Goal: Task Accomplishment & Management: Manage account settings

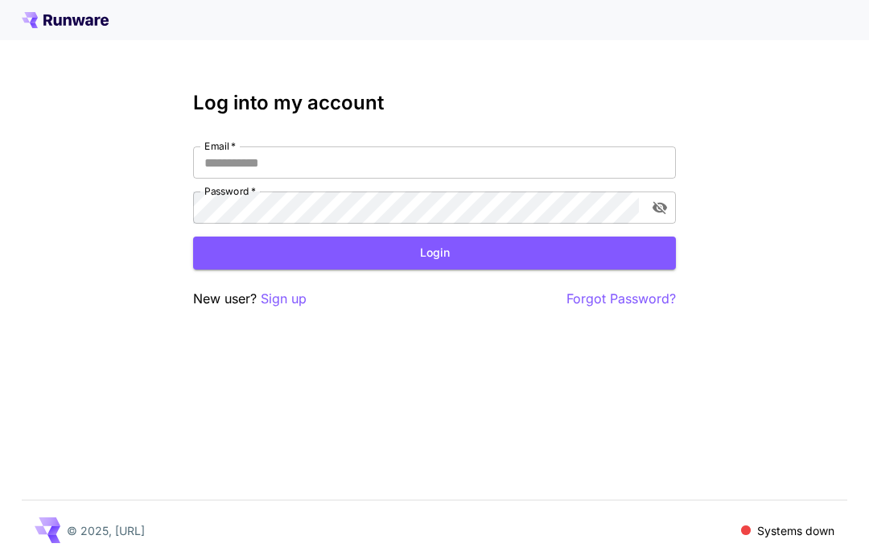
click at [632, 177] on input "Email   *" at bounding box center [434, 163] width 483 height 32
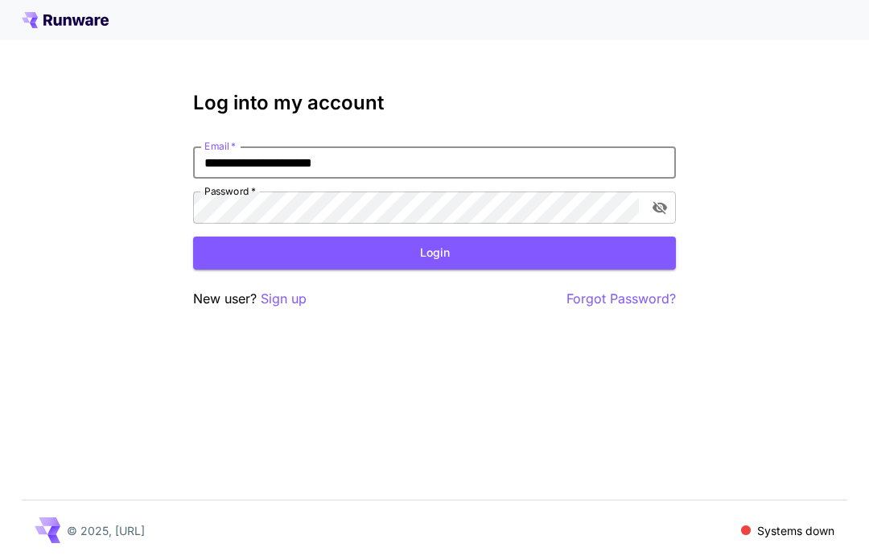
type input "**********"
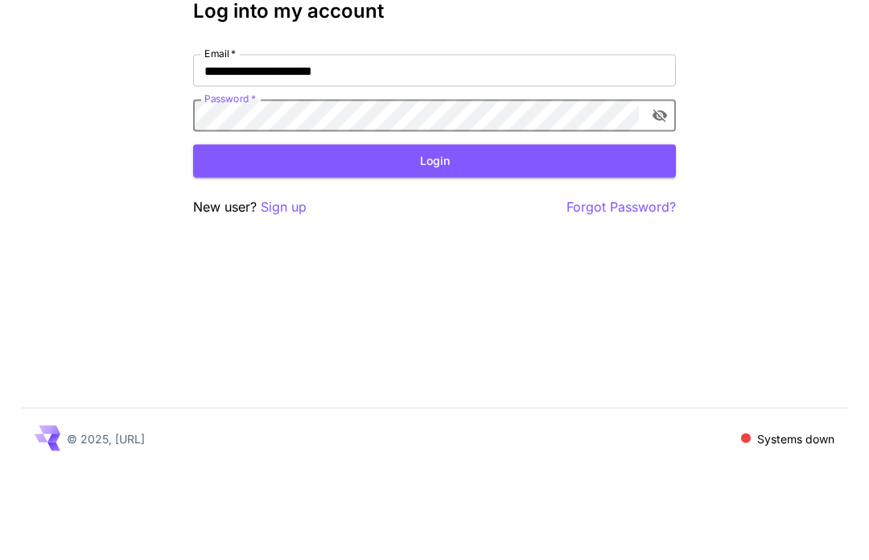
scroll to position [56, 0]
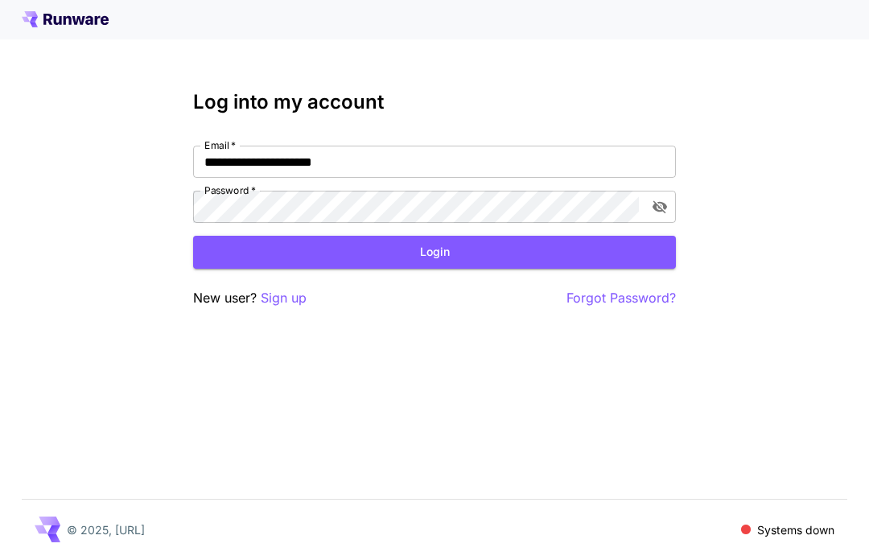
click at [555, 237] on button "Login" at bounding box center [434, 253] width 483 height 33
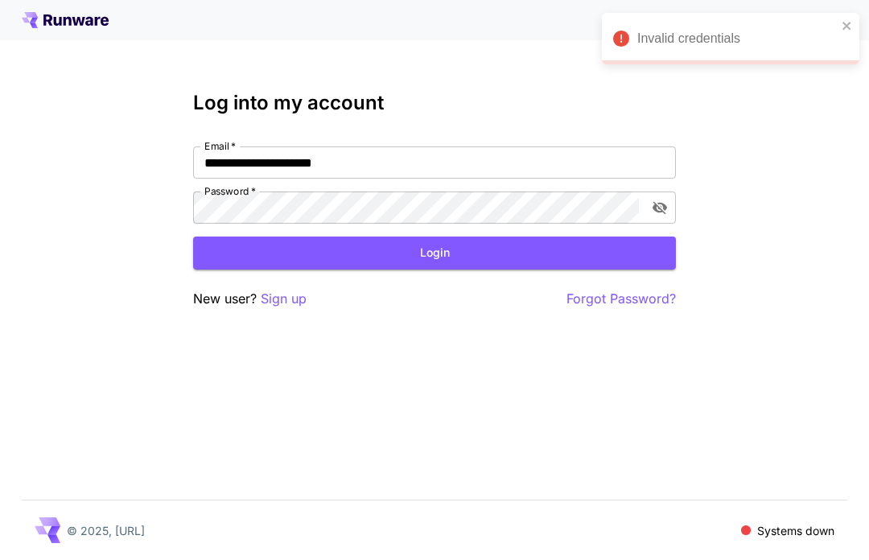
scroll to position [35, 0]
click at [285, 289] on p "Sign up" at bounding box center [284, 299] width 46 height 20
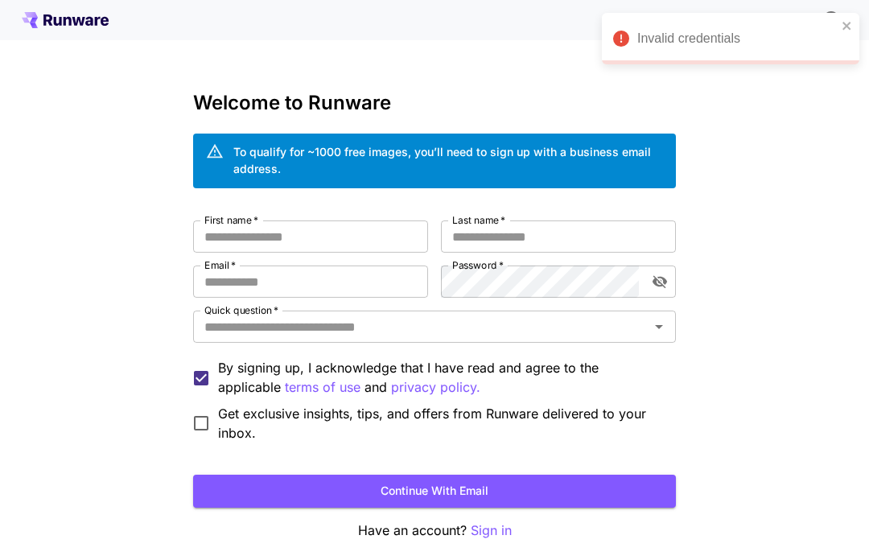
scroll to position [1, 0]
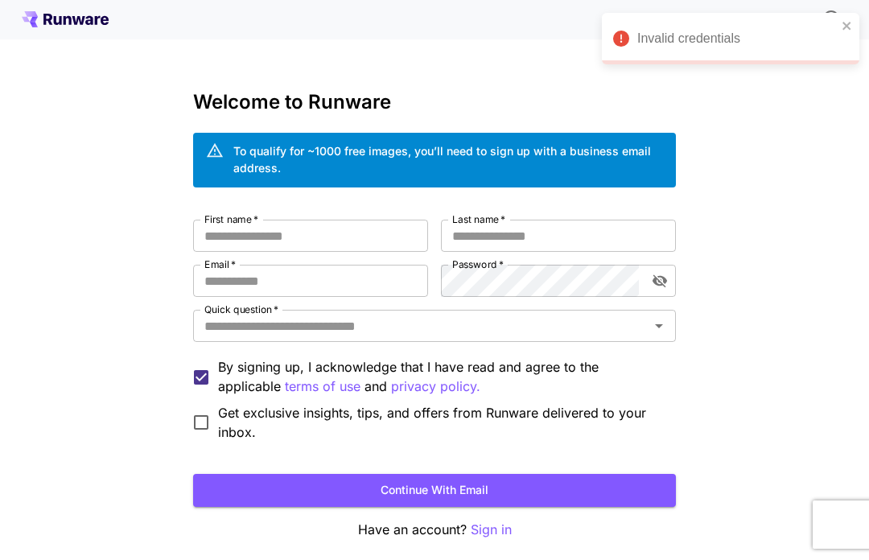
click at [232, 219] on label "First name   *" at bounding box center [231, 220] width 54 height 14
click at [232, 220] on input "First name   *" at bounding box center [310, 236] width 235 height 32
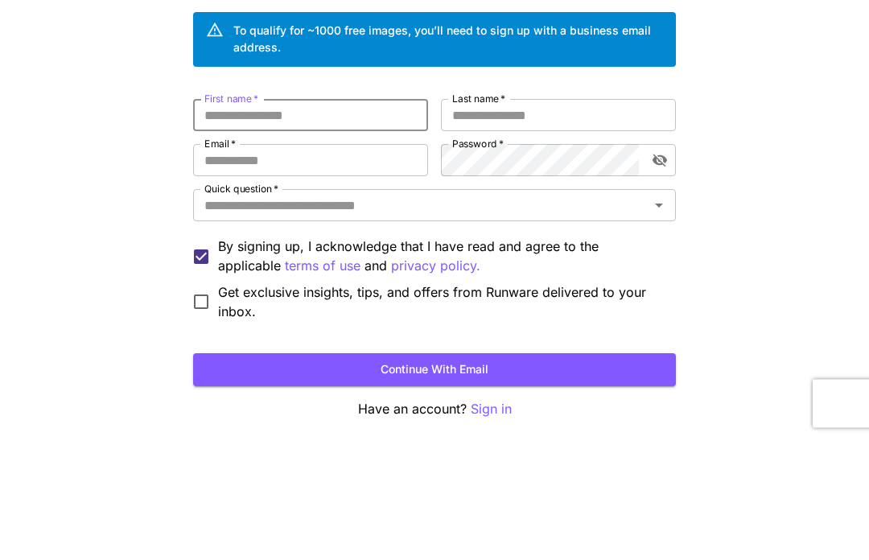
type input "****"
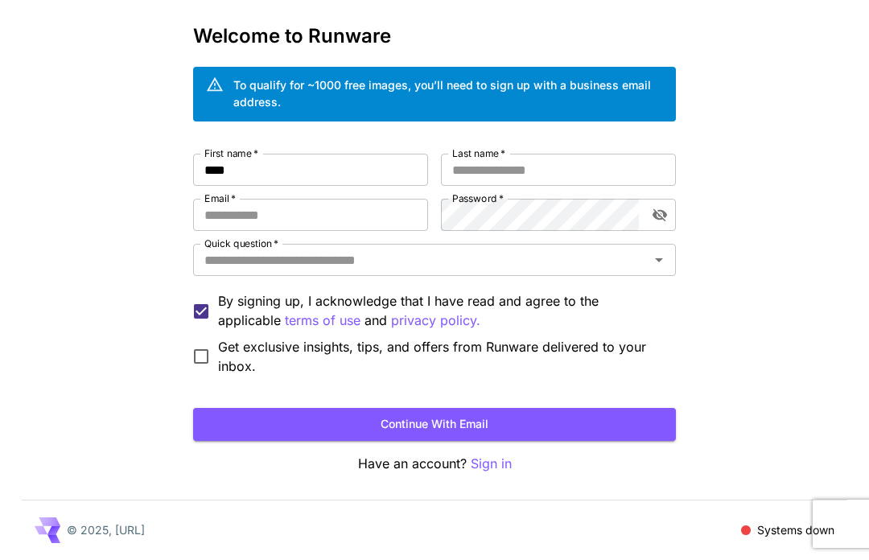
click at [543, 166] on input "Last name   *" at bounding box center [558, 171] width 235 height 32
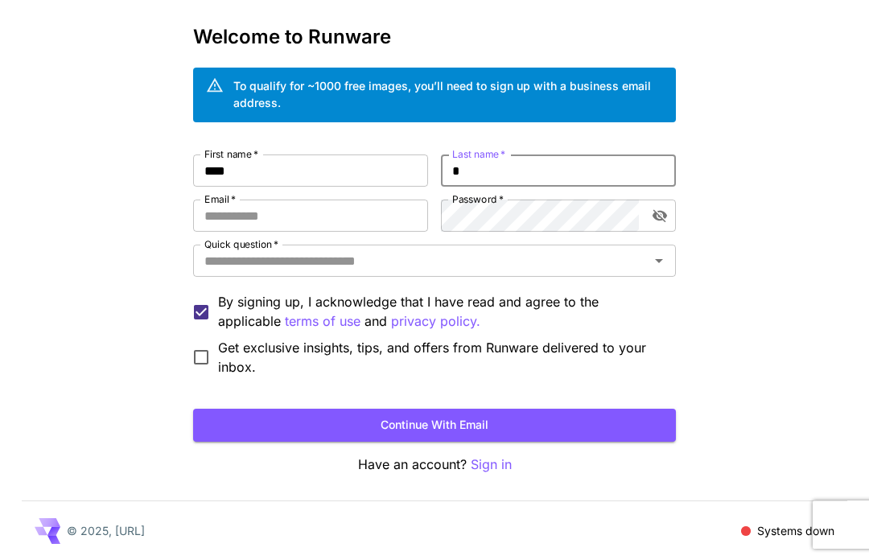
type input "*"
click at [366, 215] on input "Email   *" at bounding box center [310, 216] width 235 height 32
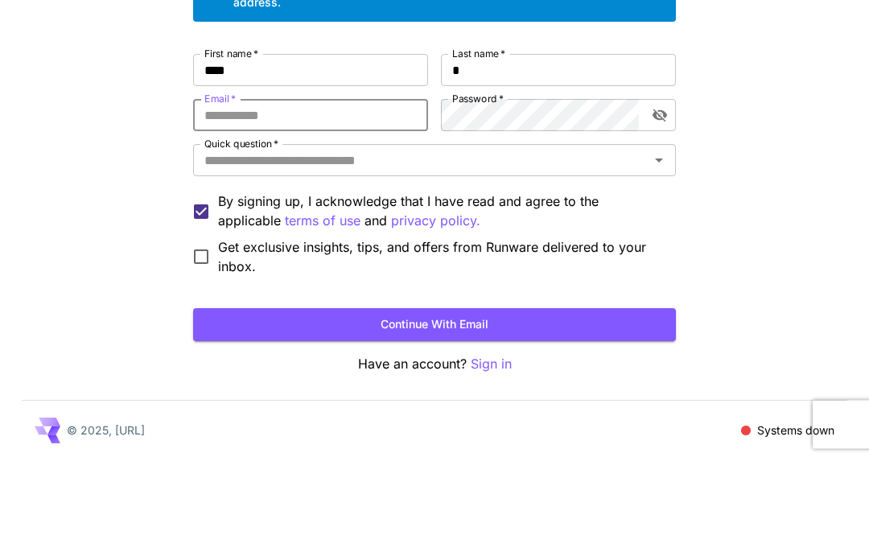
type input "**********"
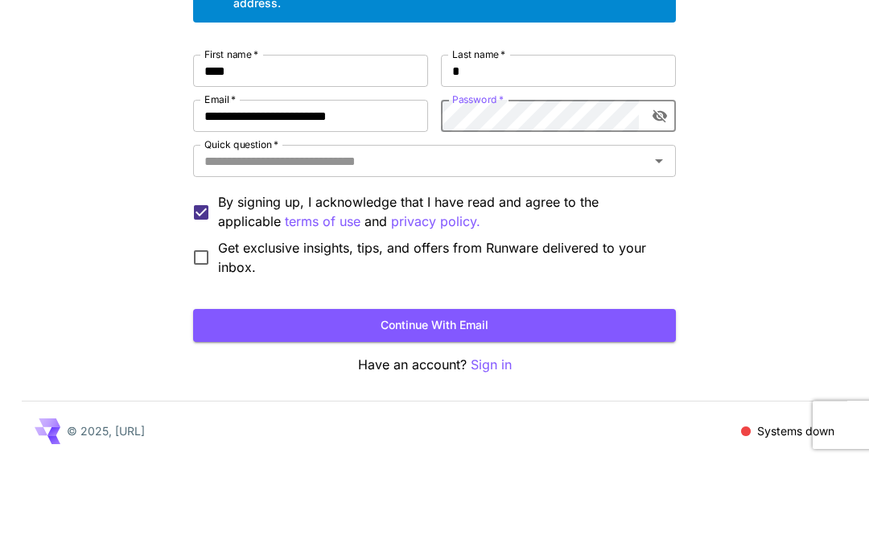
click at [655, 210] on icon "toggle password visibility" at bounding box center [660, 216] width 14 height 13
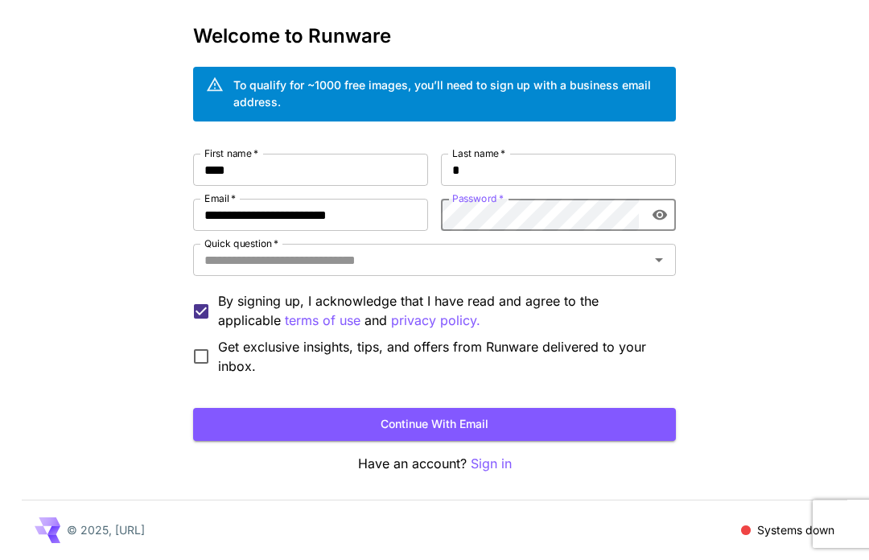
click at [497, 270] on input "Quick question   *" at bounding box center [421, 261] width 447 height 23
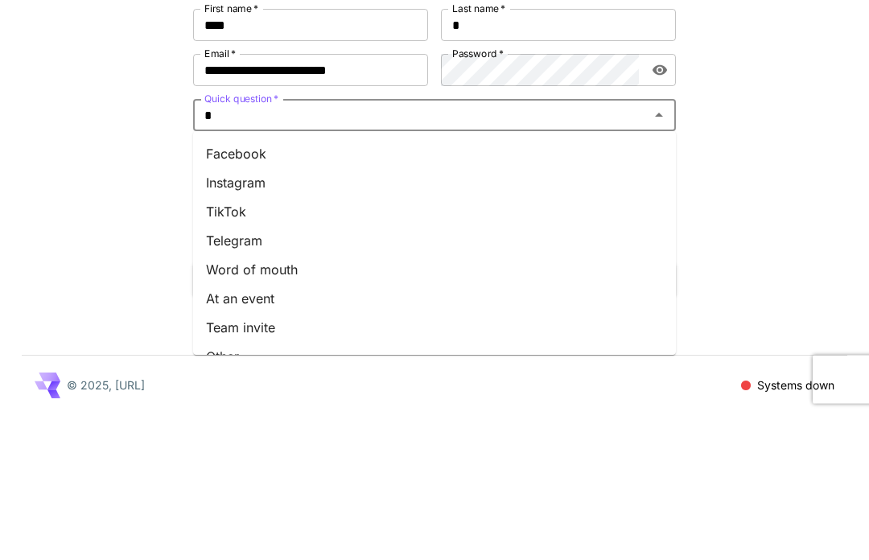
scroll to position [0, 0]
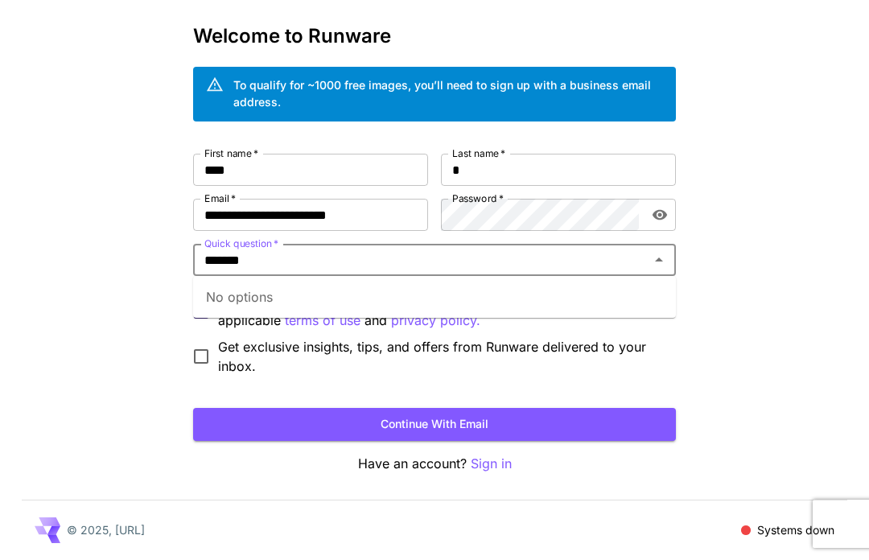
type input "*******"
click at [152, 324] on div "**********" at bounding box center [434, 247] width 869 height 627
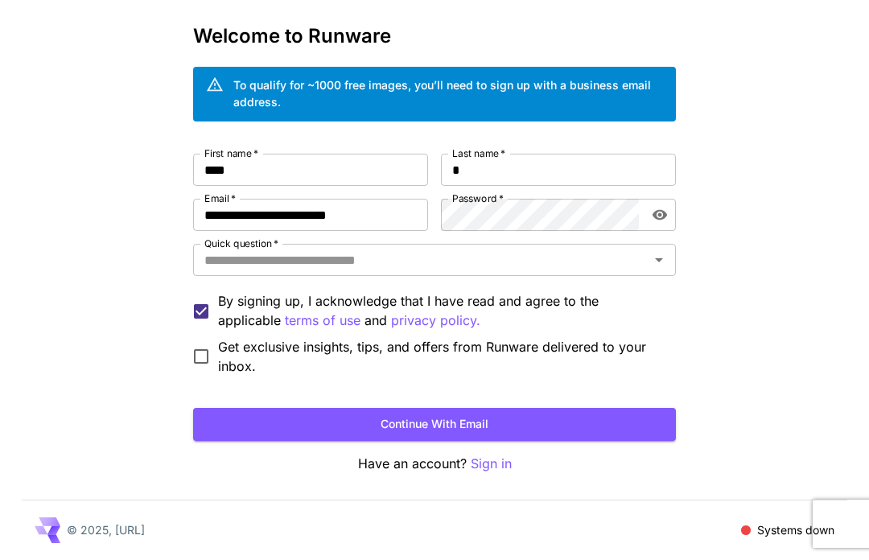
click at [227, 257] on input "Quick question   *" at bounding box center [421, 261] width 447 height 23
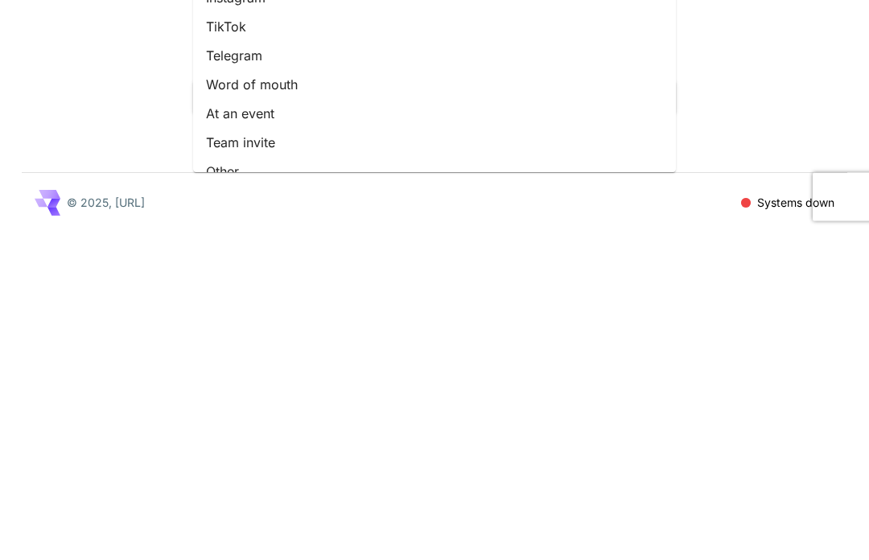
scroll to position [201, 0]
click at [225, 488] on li "Other" at bounding box center [434, 502] width 483 height 29
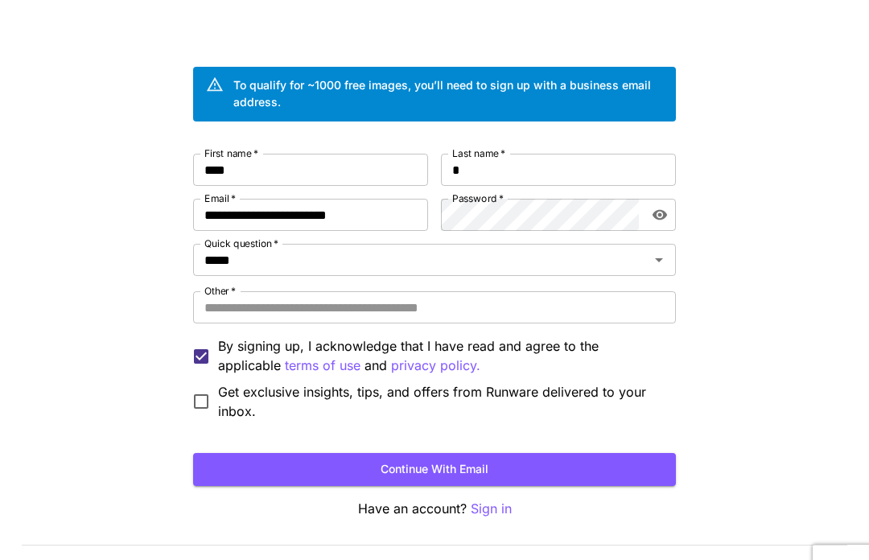
click at [220, 279] on input "Other   *" at bounding box center [434, 263] width 483 height 32
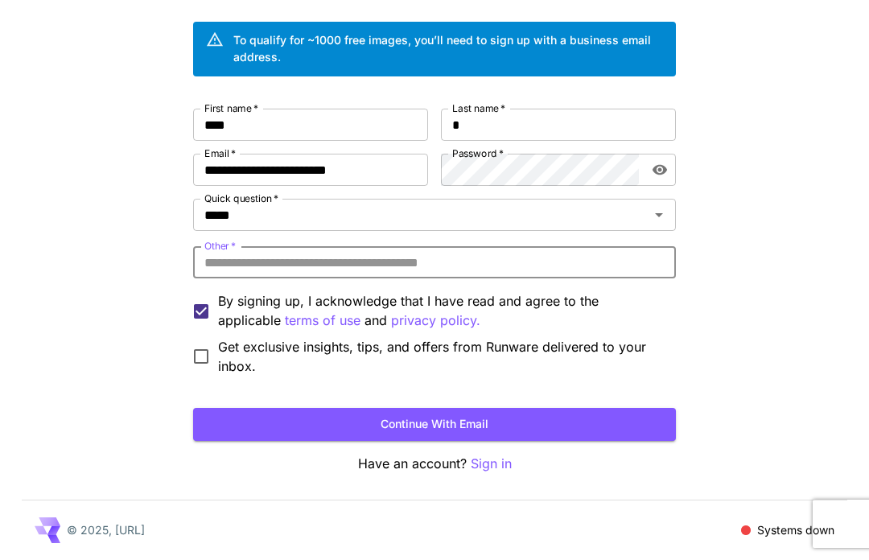
click at [225, 267] on input "Other   *" at bounding box center [434, 263] width 483 height 32
type input "*******"
click at [227, 422] on button "Continue with email" at bounding box center [434, 425] width 483 height 33
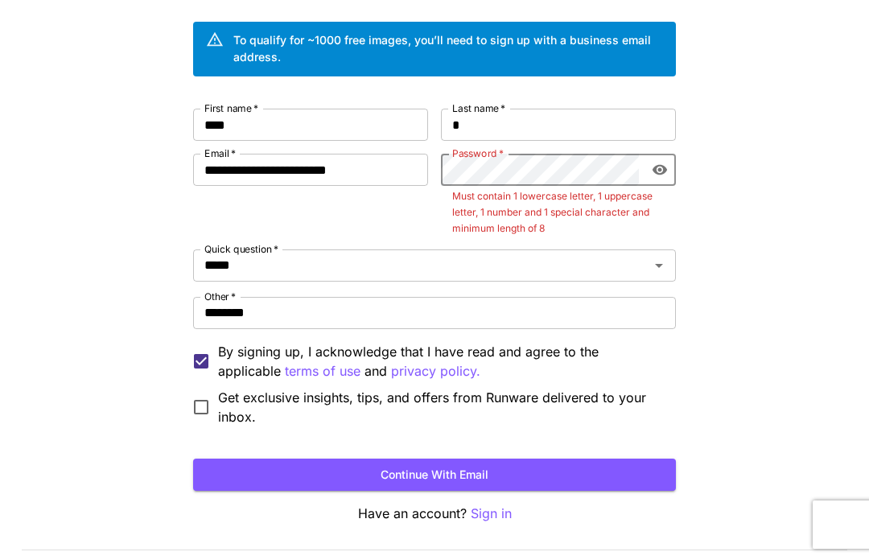
click at [474, 486] on button "Continue with email" at bounding box center [434, 475] width 483 height 33
click at [537, 486] on button "Continue with email" at bounding box center [434, 475] width 483 height 33
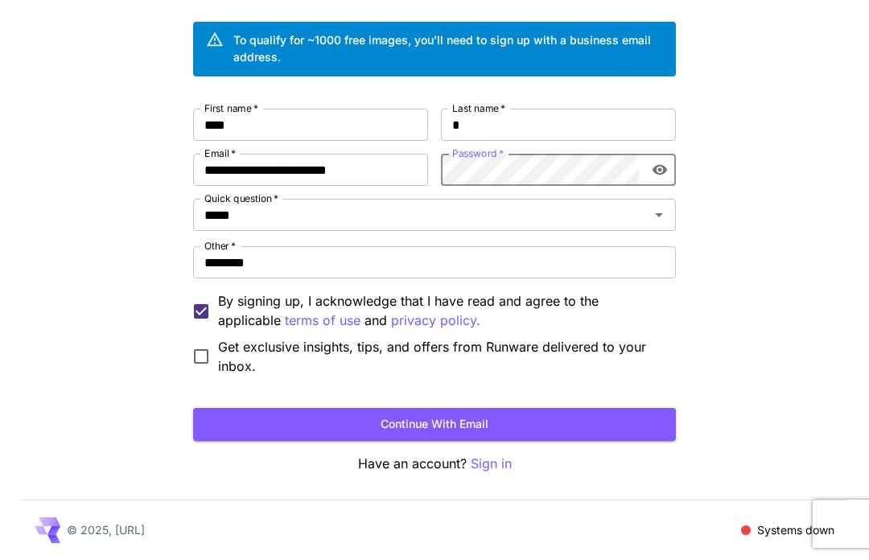
click at [582, 423] on button "Continue with email" at bounding box center [434, 425] width 483 height 33
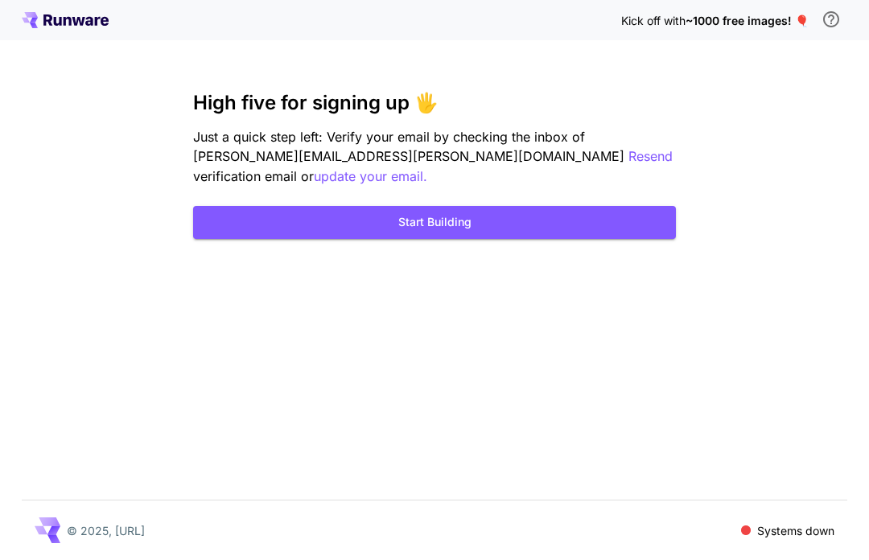
click at [213, 206] on button "Start Building" at bounding box center [434, 222] width 483 height 33
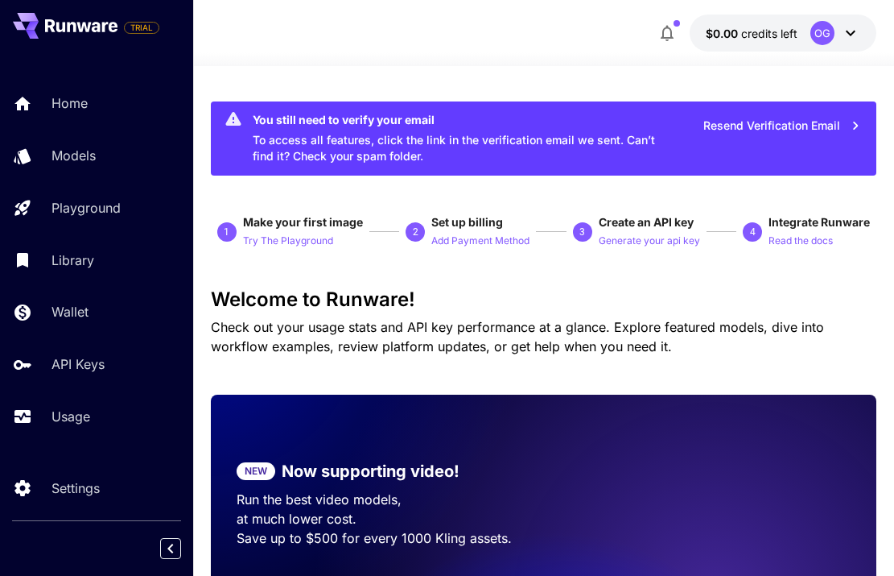
click at [64, 357] on p "API Keys" at bounding box center [78, 363] width 53 height 19
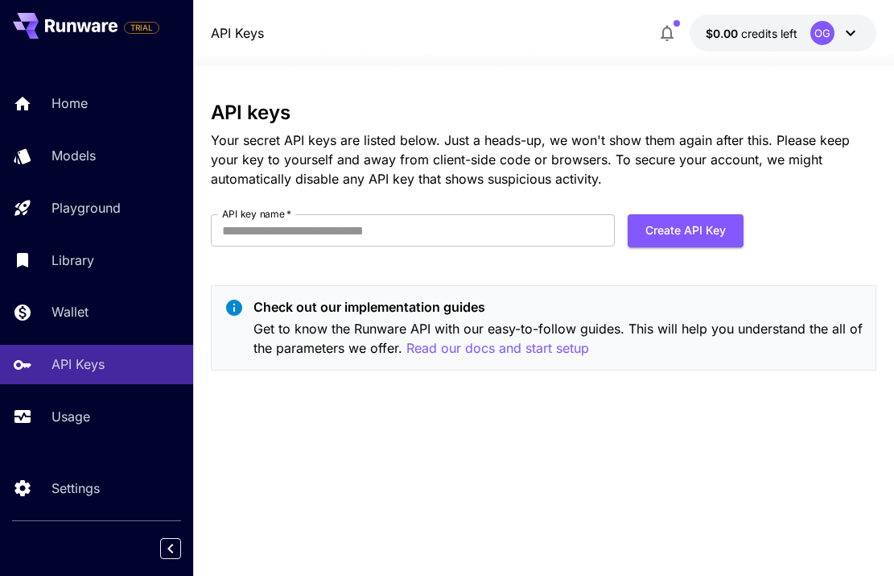
click at [257, 229] on input "API key name   *" at bounding box center [413, 230] width 404 height 32
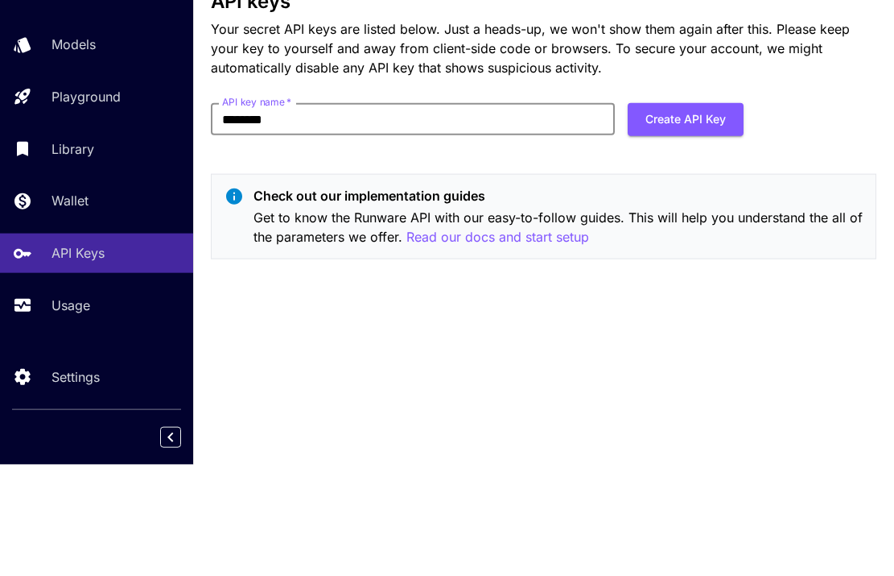
scroll to position [58, 0]
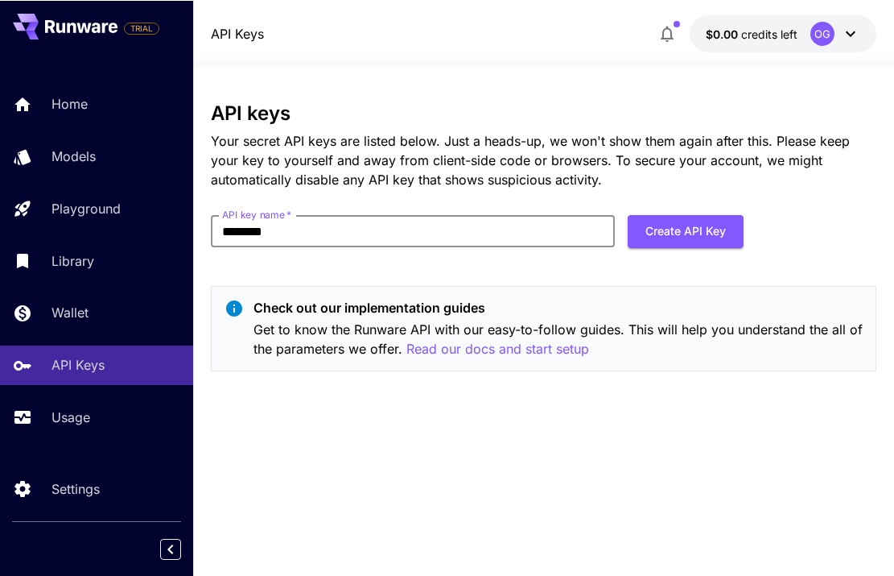
click at [386, 214] on input "*******" at bounding box center [413, 230] width 404 height 32
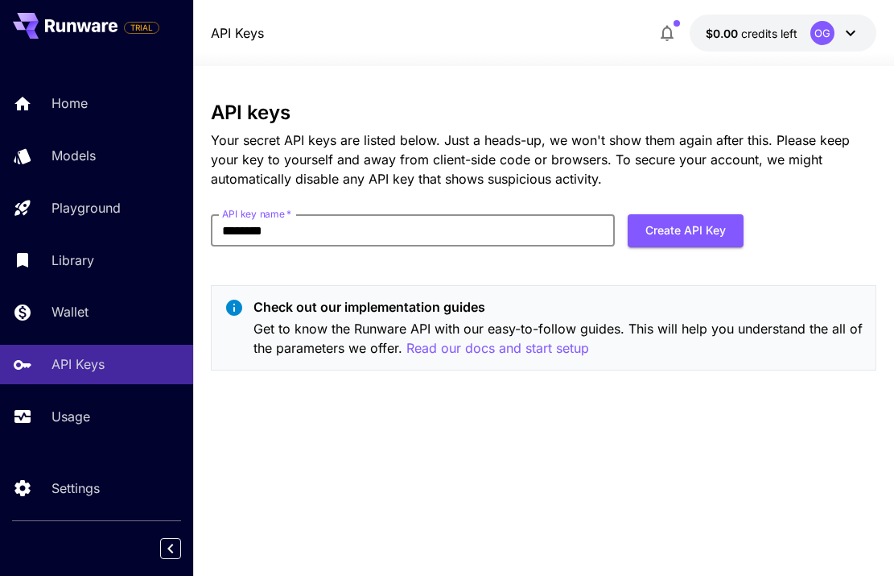
click at [406, 214] on input "*******" at bounding box center [413, 230] width 404 height 32
type input "**********"
click at [656, 214] on button "Create API Key" at bounding box center [686, 230] width 116 height 33
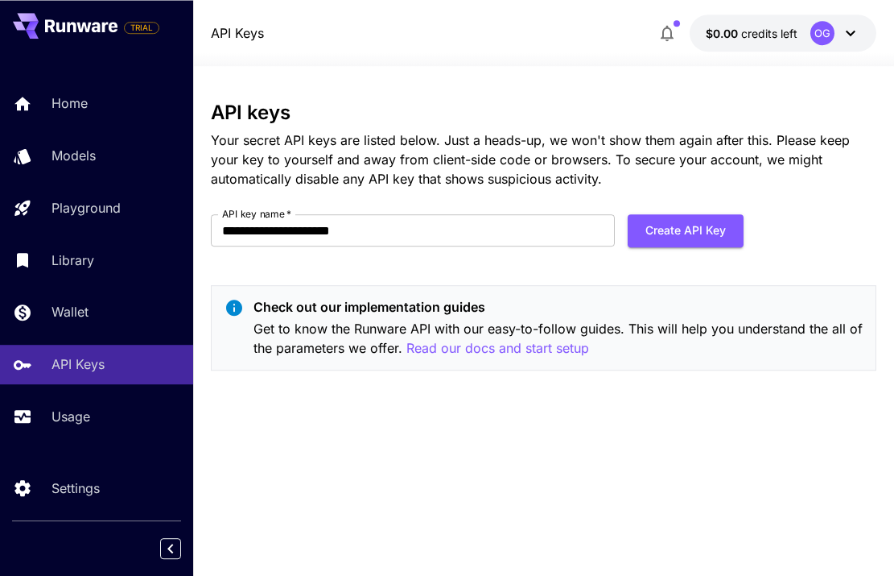
scroll to position [0, 0]
click at [679, 216] on button "Create API Key" at bounding box center [686, 230] width 116 height 33
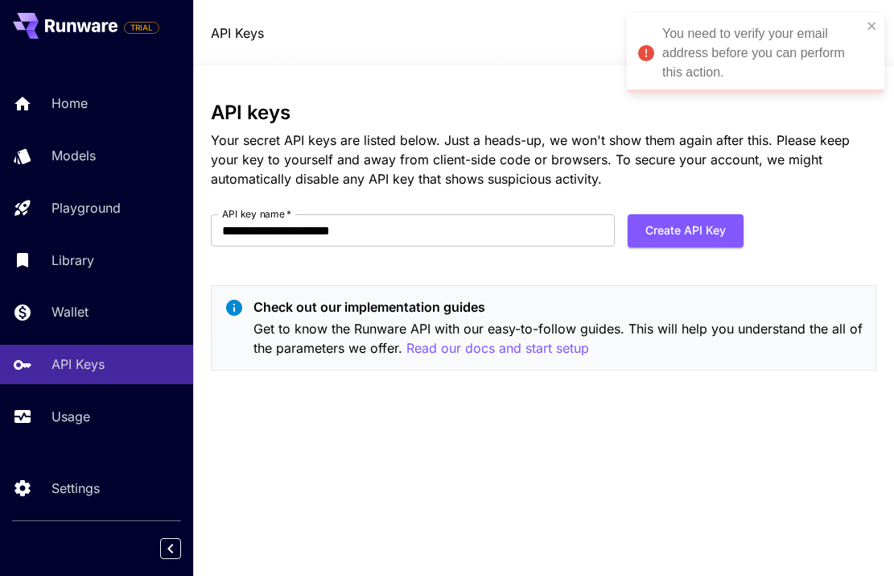
click at [662, 46] on div "You need to verify your email address before you can perform this action." at bounding box center [750, 53] width 233 height 68
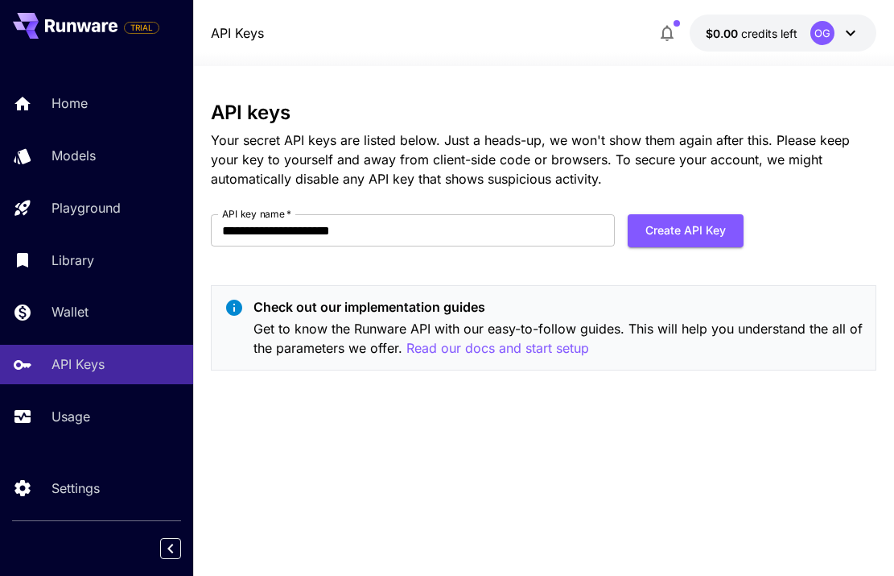
click at [813, 42] on div "OG" at bounding box center [836, 33] width 50 height 24
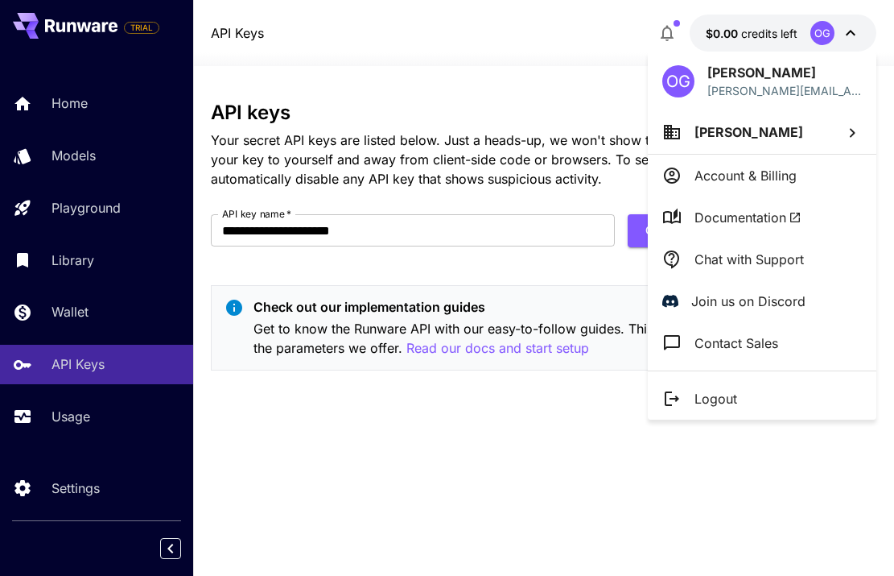
click at [437, 490] on div at bounding box center [447, 288] width 894 height 576
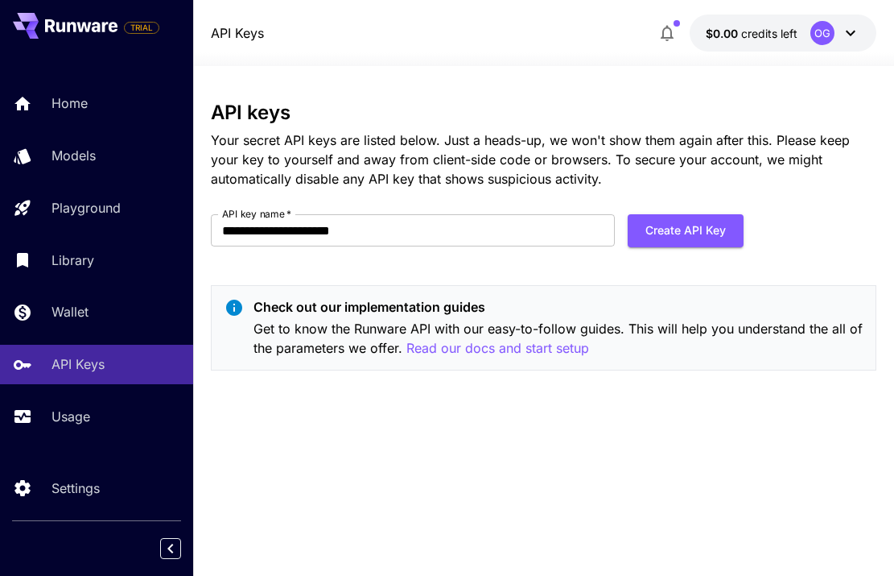
click at [47, 114] on link "Home" at bounding box center [96, 103] width 193 height 39
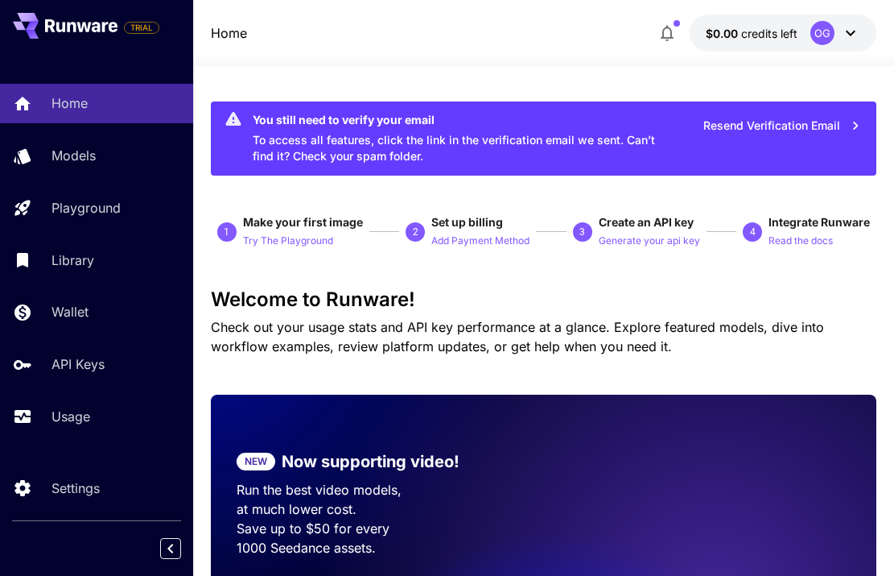
click at [82, 507] on link "Settings" at bounding box center [96, 487] width 193 height 39
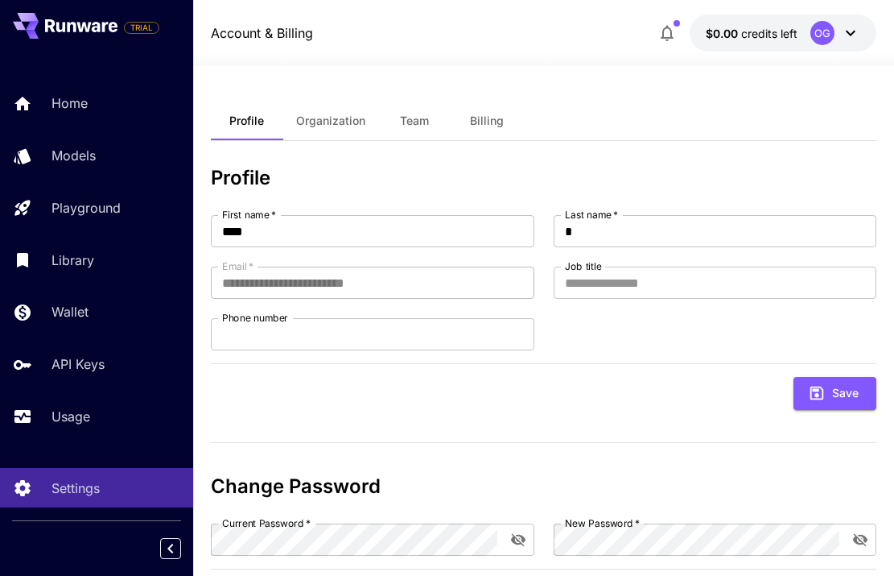
click at [328, 102] on button "Organization" at bounding box center [330, 120] width 95 height 39
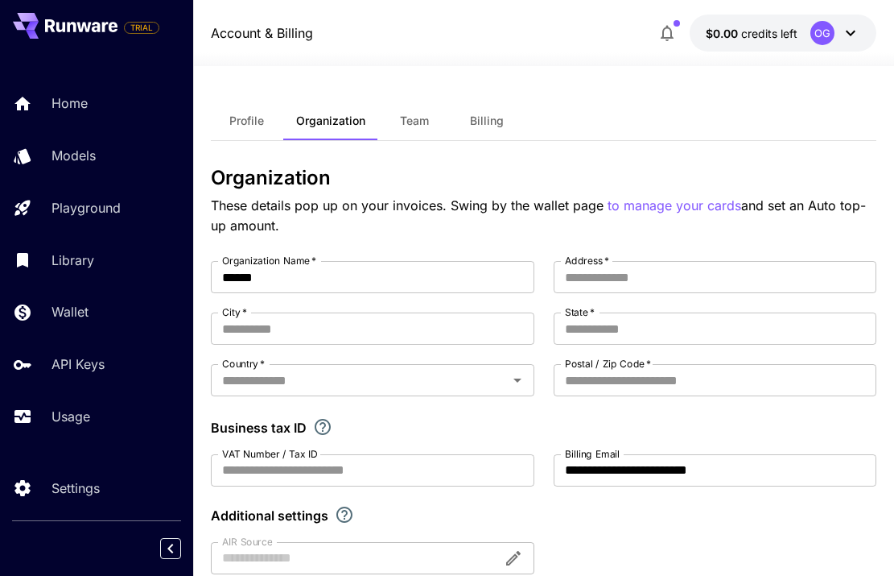
click at [233, 114] on span "Profile" at bounding box center [246, 121] width 35 height 14
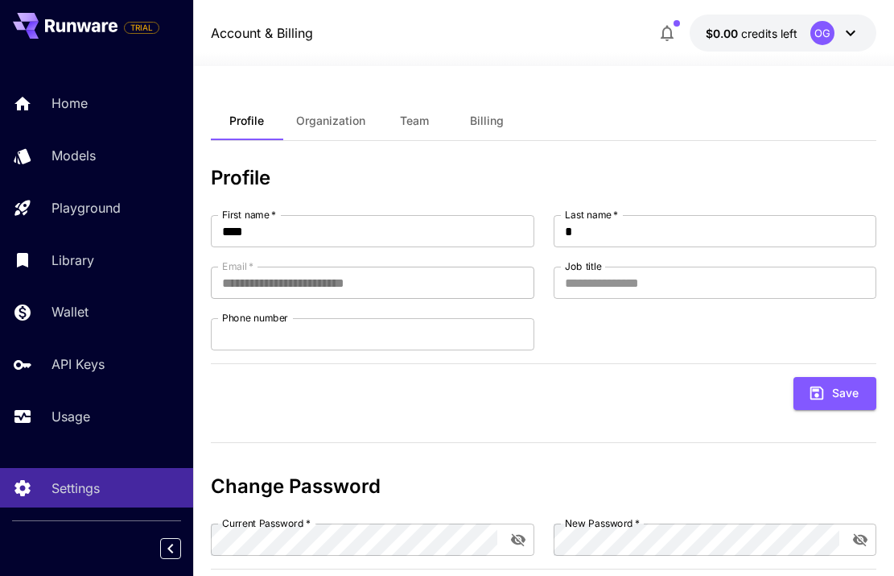
click at [43, 212] on link "Playground" at bounding box center [96, 207] width 193 height 39
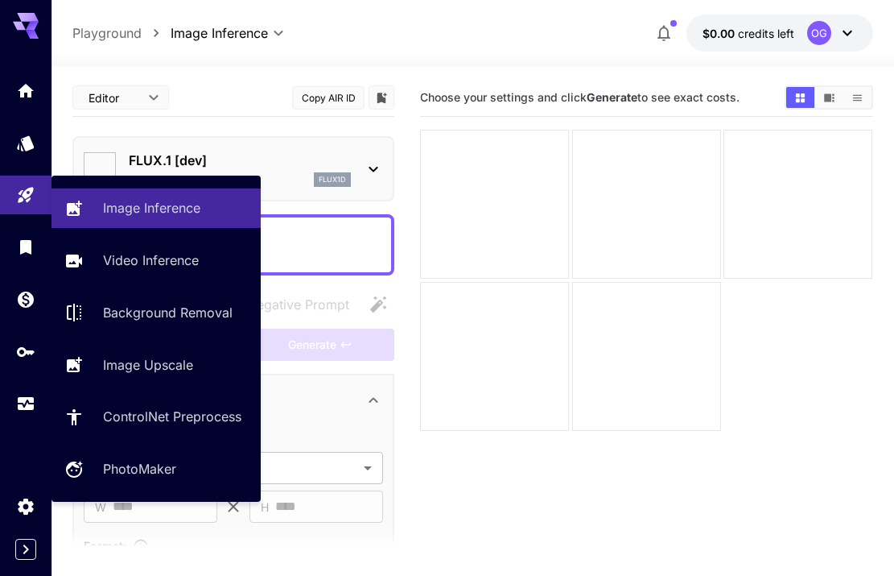
type input "**********"
click at [31, 193] on icon "Playground" at bounding box center [25, 195] width 15 height 15
click at [23, 140] on icon "Models" at bounding box center [25, 143] width 19 height 19
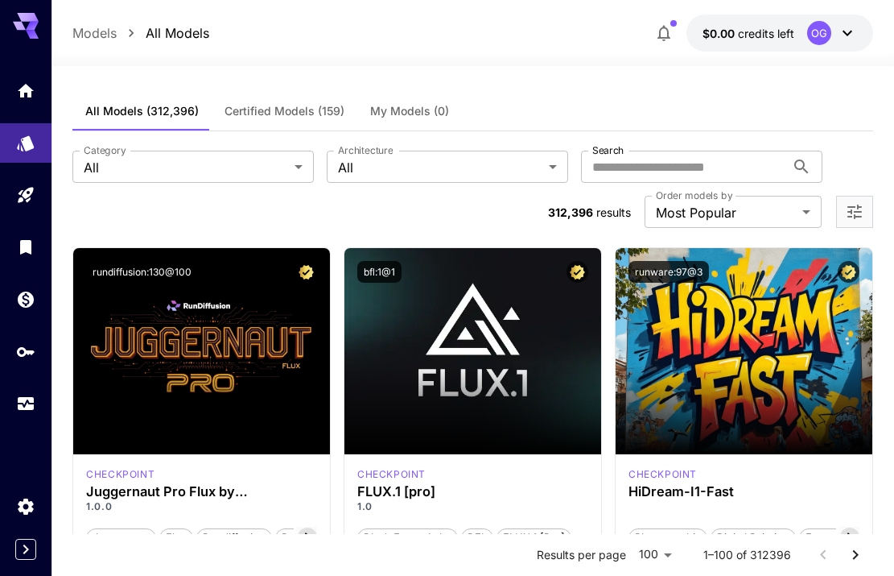
click at [26, 240] on icon "Library" at bounding box center [25, 247] width 11 height 14
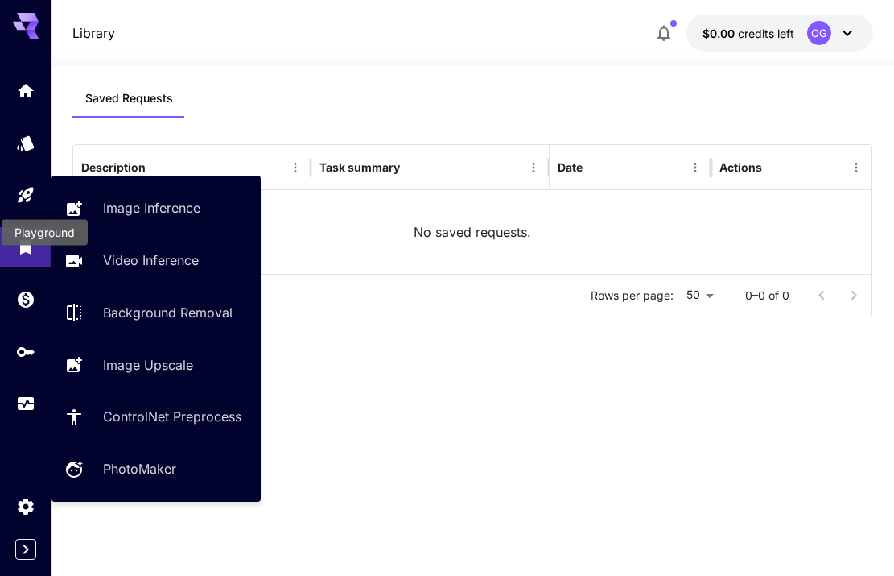
click at [9, 37] on div at bounding box center [26, 19] width 52 height 39
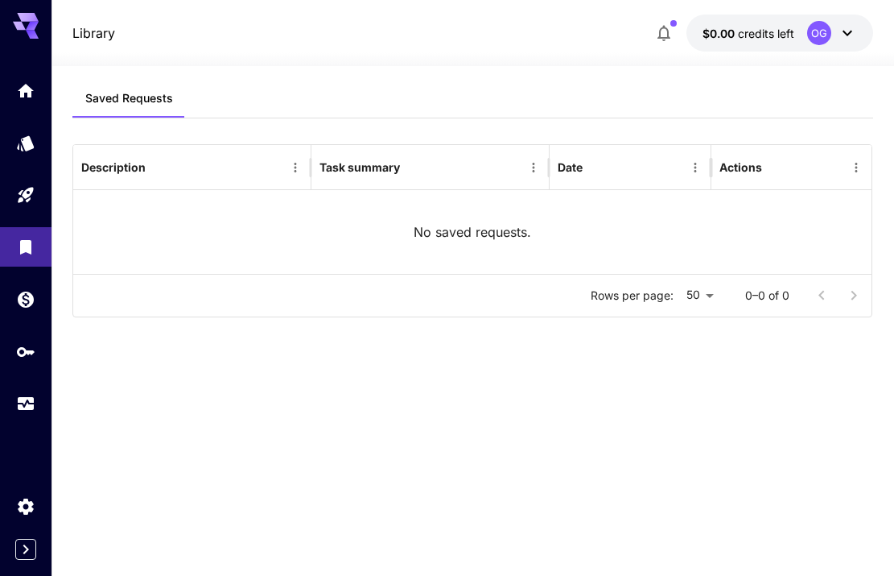
click at [26, 31] on icon at bounding box center [26, 26] width 26 height 26
click at [27, 84] on icon "Home" at bounding box center [26, 91] width 16 height 14
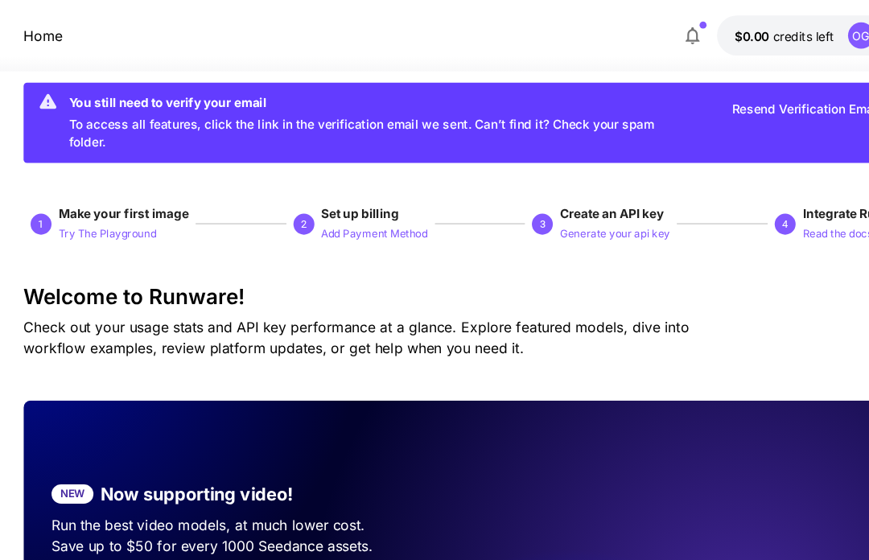
scroll to position [25, 0]
click at [36, 41] on p "Home" at bounding box center [40, 32] width 36 height 19
click at [39, 28] on p "Home" at bounding box center [40, 32] width 36 height 19
click at [31, 24] on p "Home" at bounding box center [40, 32] width 36 height 19
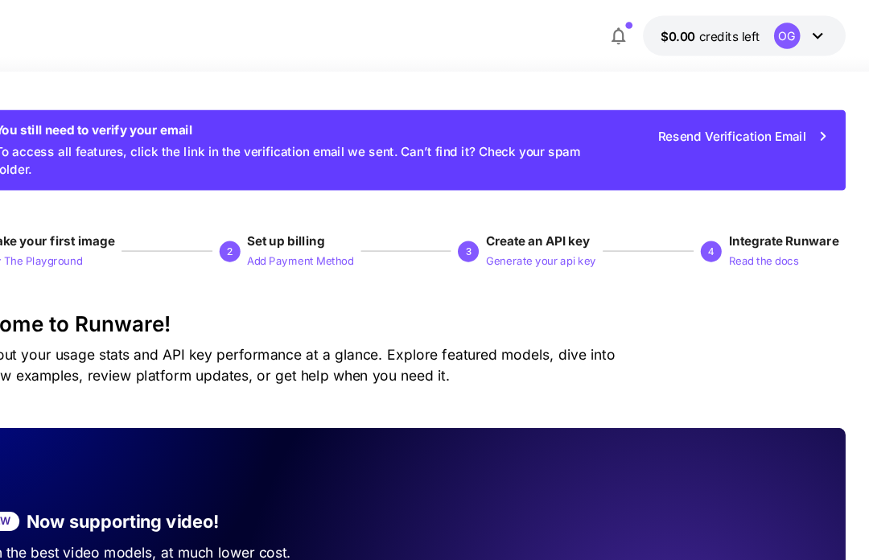
scroll to position [0, 0]
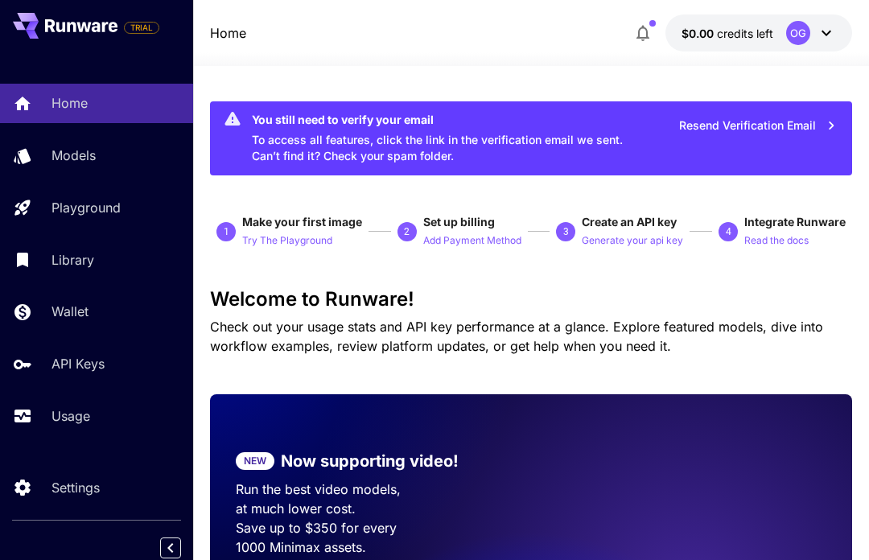
click at [761, 127] on button "Resend Verification Email" at bounding box center [758, 125] width 175 height 33
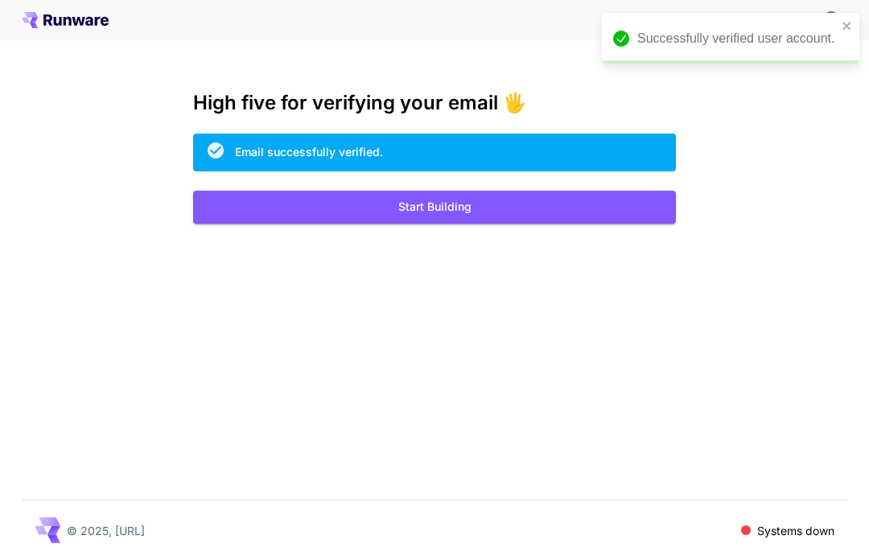
click at [613, 210] on button "Start Building" at bounding box center [434, 207] width 483 height 33
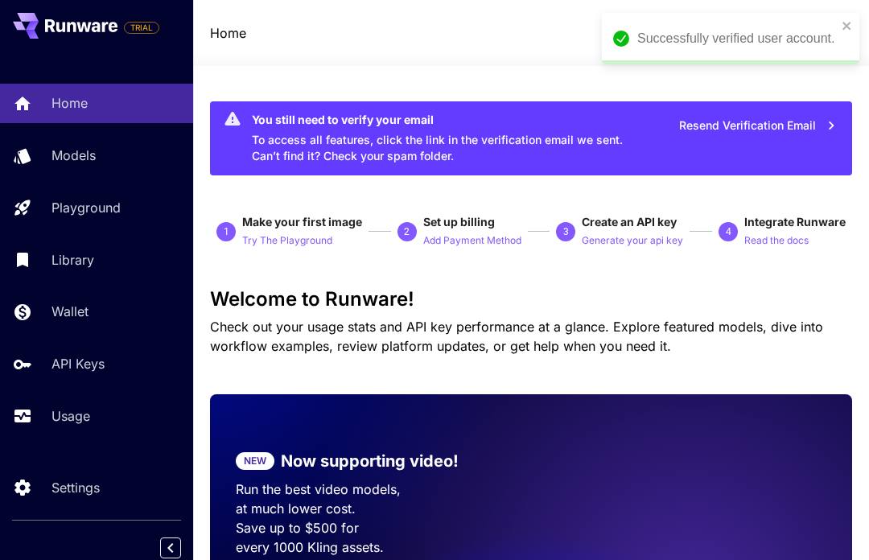
click at [836, 19] on div "Successfully verified user account." at bounding box center [731, 39] width 258 height 52
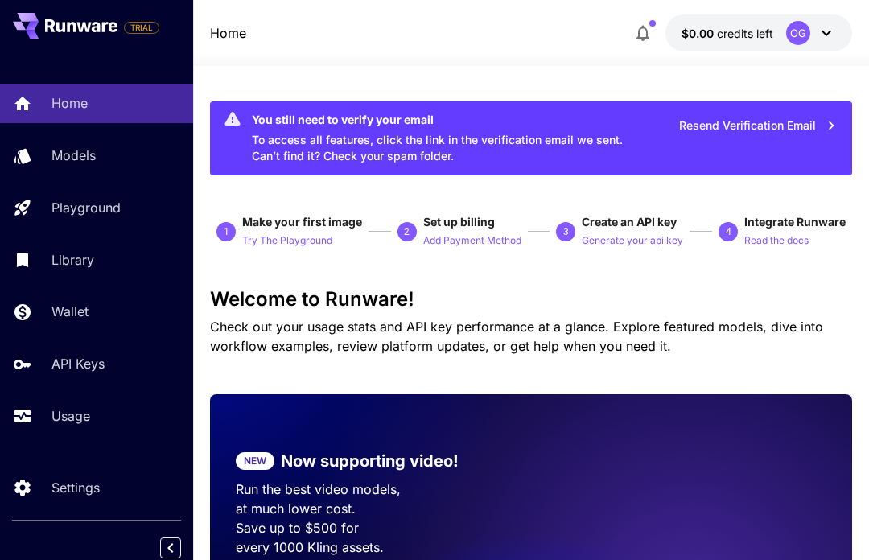
click at [56, 360] on p "API Keys" at bounding box center [78, 363] width 53 height 19
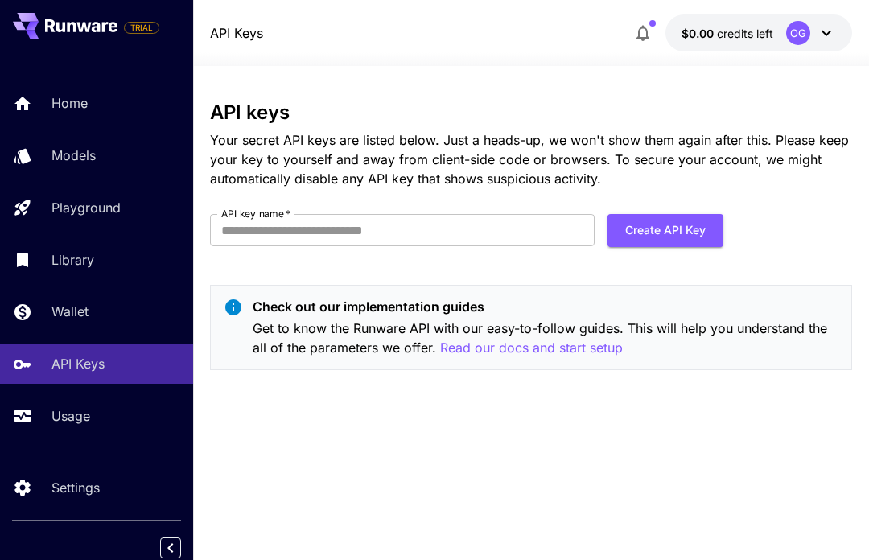
click at [498, 232] on input "API key name   *" at bounding box center [402, 230] width 385 height 32
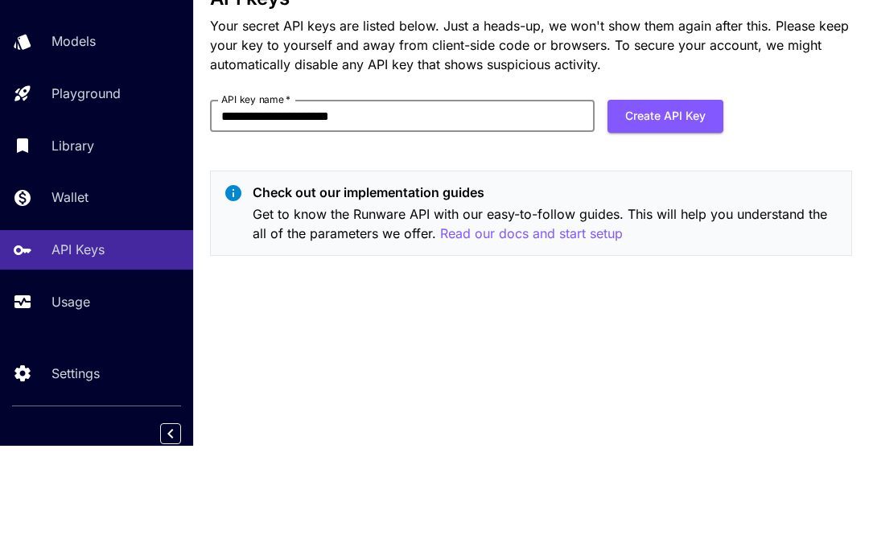
type input "**********"
click at [628, 214] on button "Create API Key" at bounding box center [666, 230] width 116 height 33
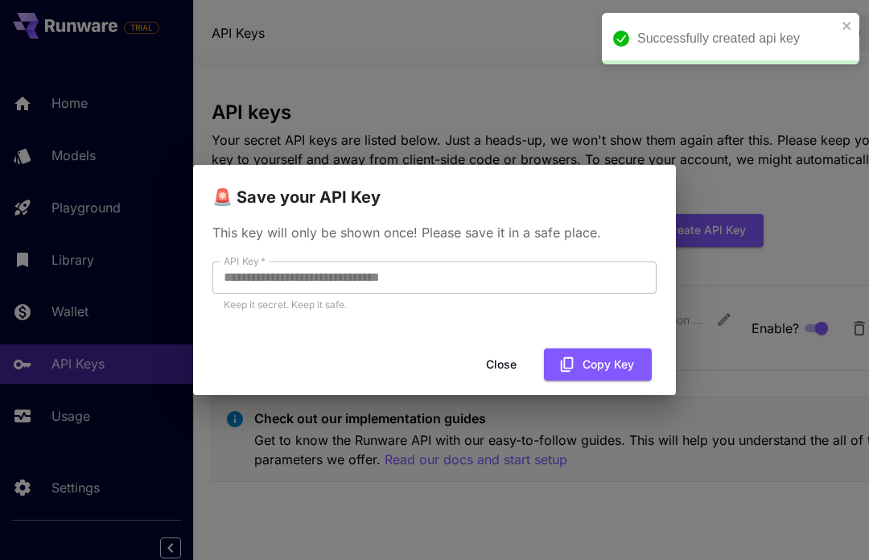
click at [589, 369] on button "Copy Key" at bounding box center [598, 365] width 108 height 33
